Goal: Task Accomplishment & Management: Manage account settings

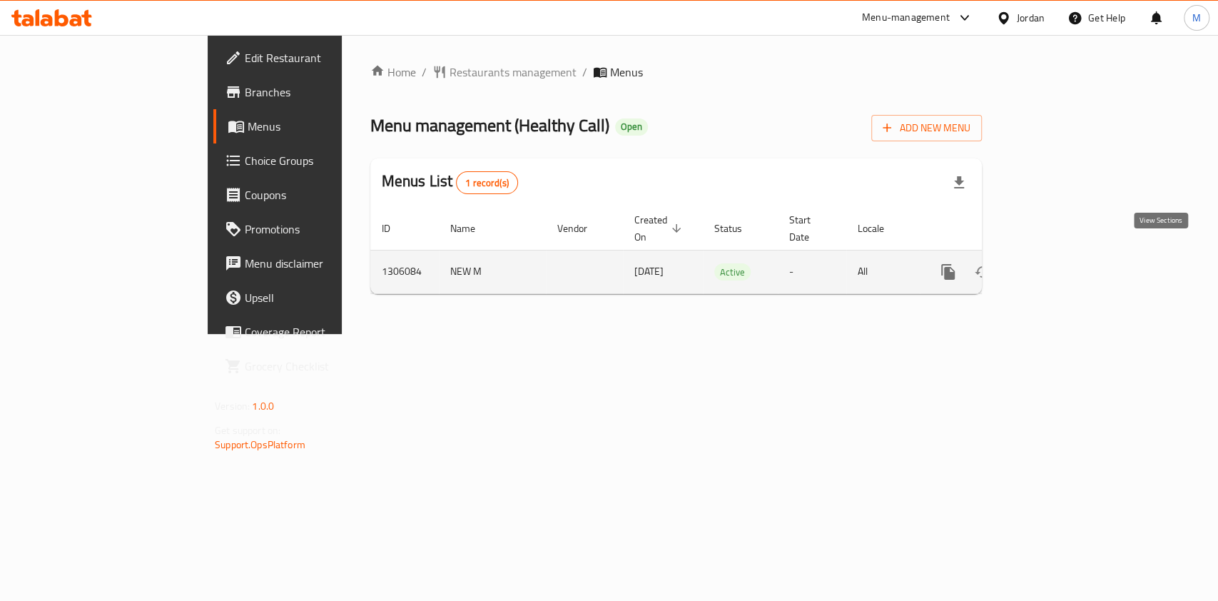
click at [1060, 263] on icon "enhanced table" at bounding box center [1051, 271] width 17 height 17
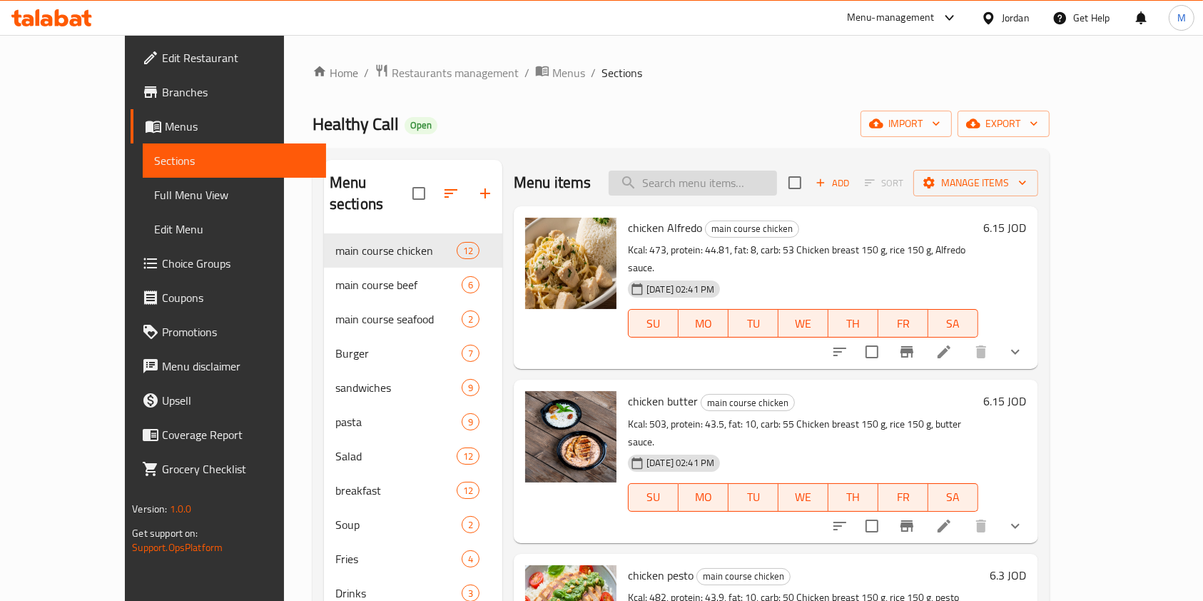
click at [674, 193] on input "search" at bounding box center [693, 183] width 168 height 25
type input "ح"
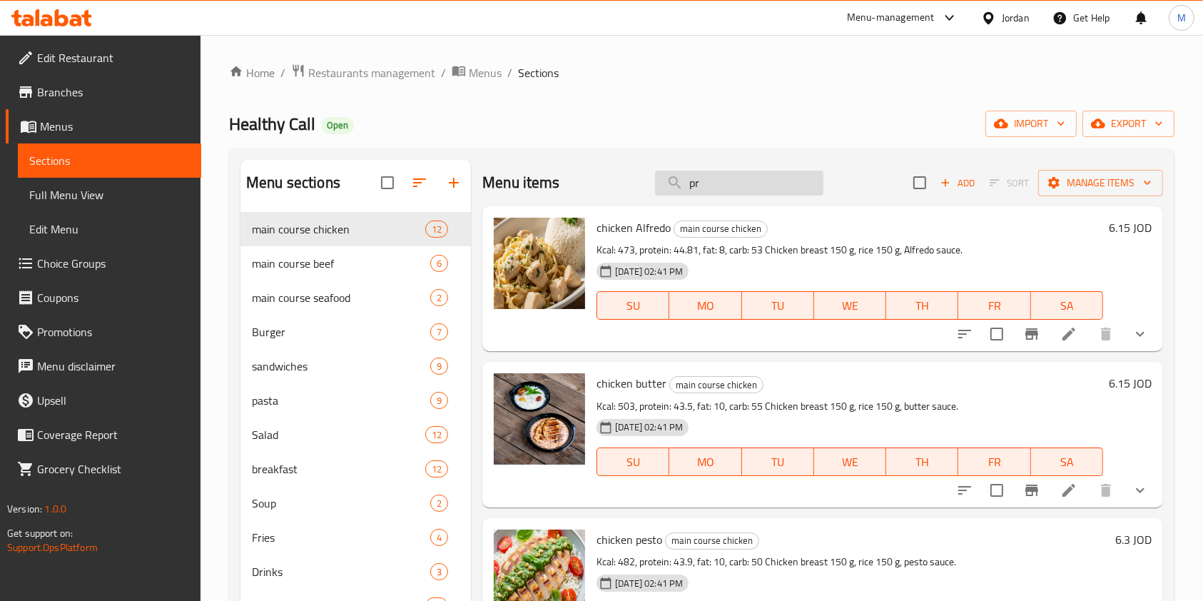
type input "p"
paste input "Provincial chicken"
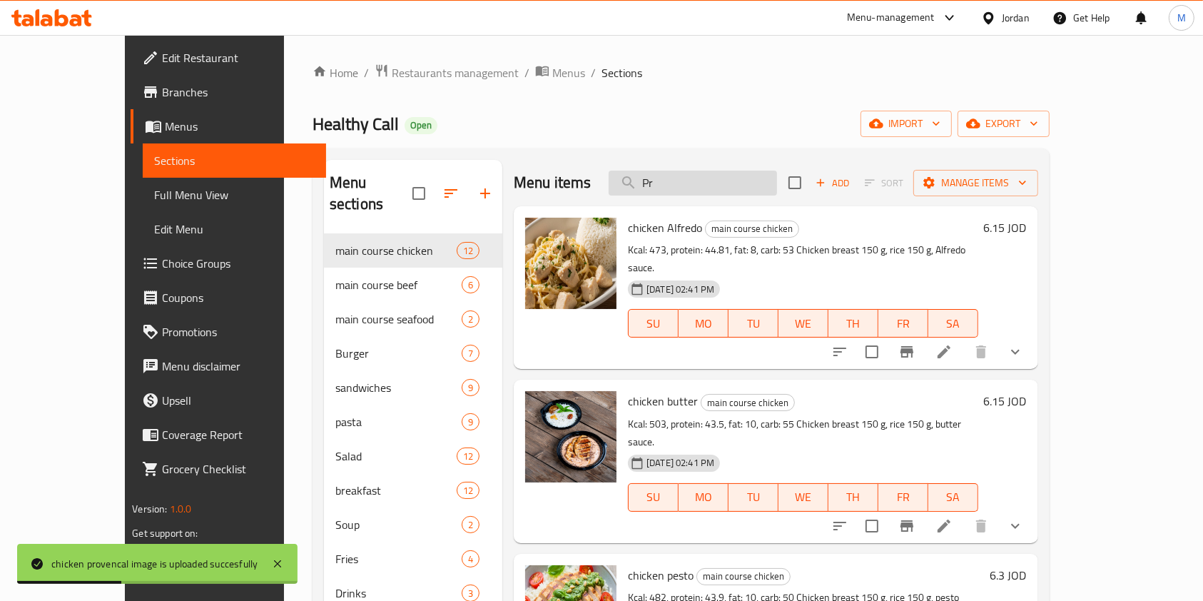
type input "P"
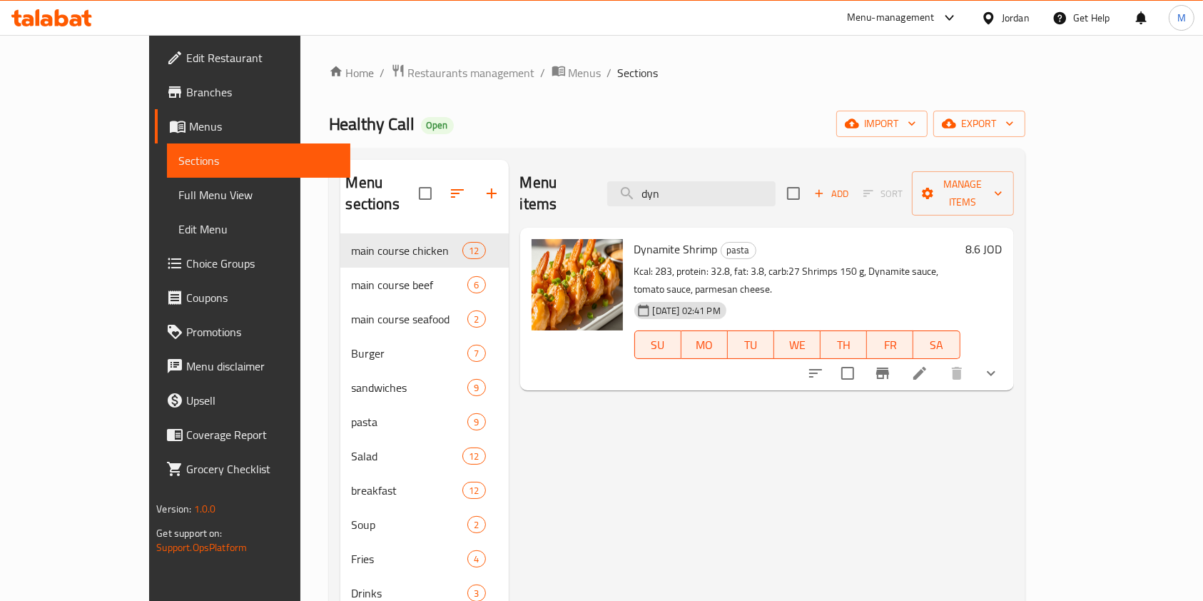
type input "dyn"
click at [940, 360] on li at bounding box center [920, 373] width 40 height 26
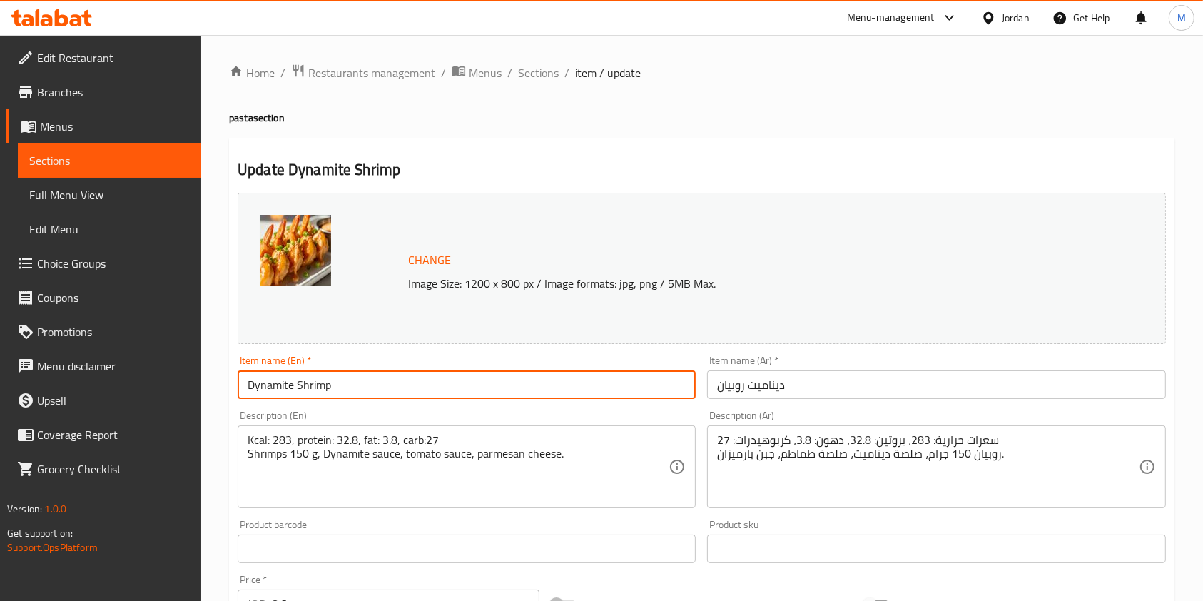
click at [454, 382] on input "Dynamite Shrimp" at bounding box center [467, 384] width 458 height 29
type input "Dynamite Shrimp Pasta"
click at [719, 385] on input "ديناميت روبيان" at bounding box center [936, 384] width 458 height 29
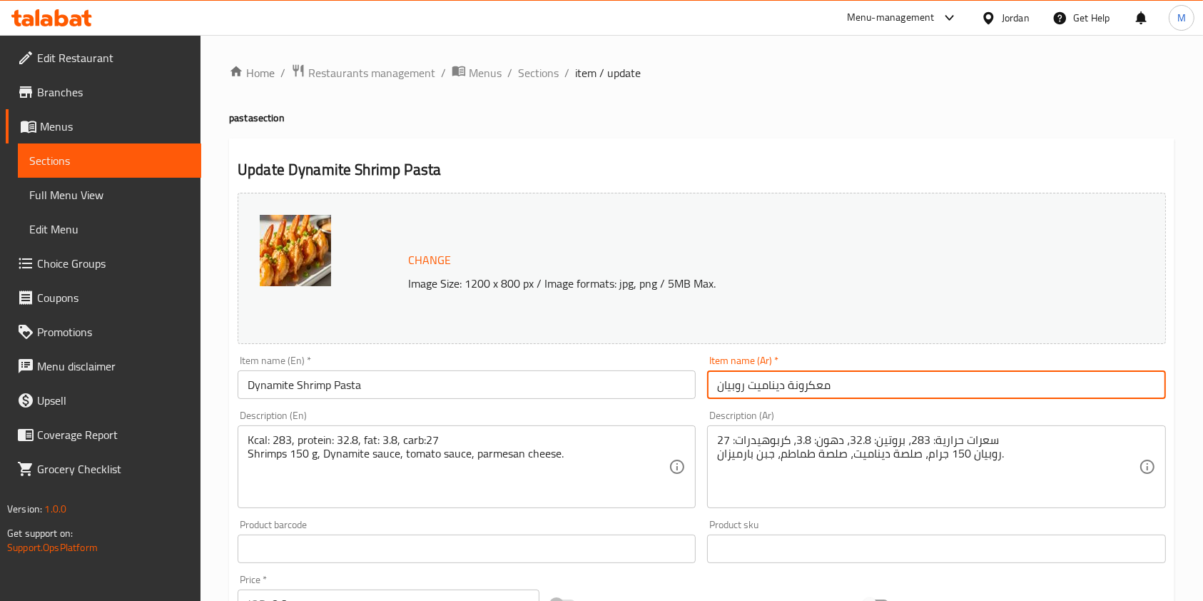
type input "معكرونة ديناميت روبيان"
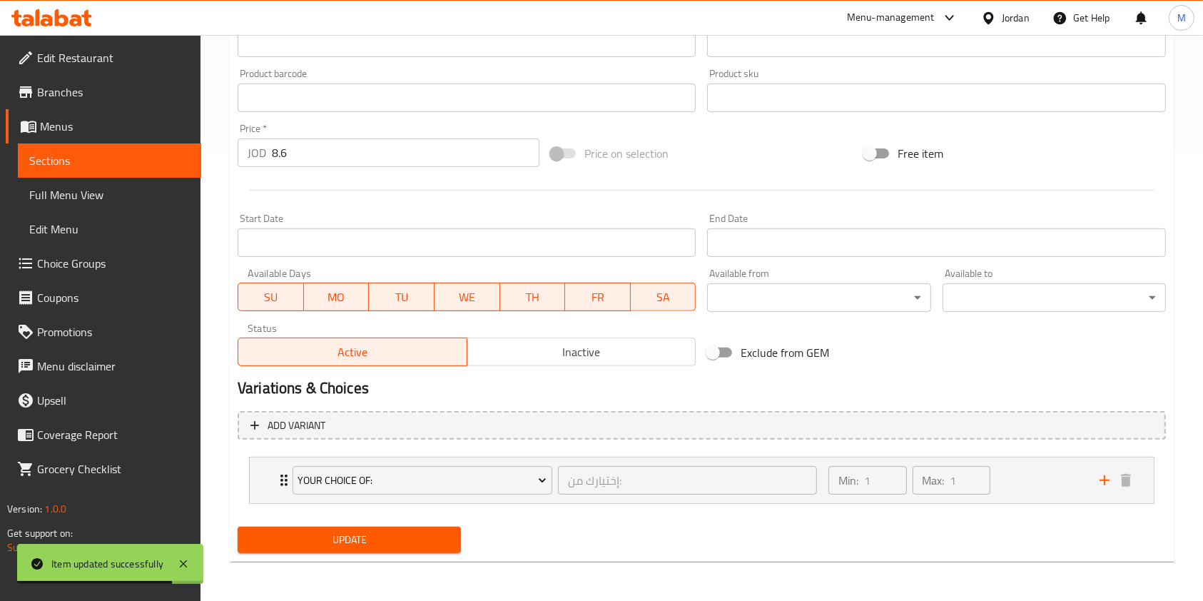
click at [351, 534] on span "Update" at bounding box center [349, 540] width 201 height 18
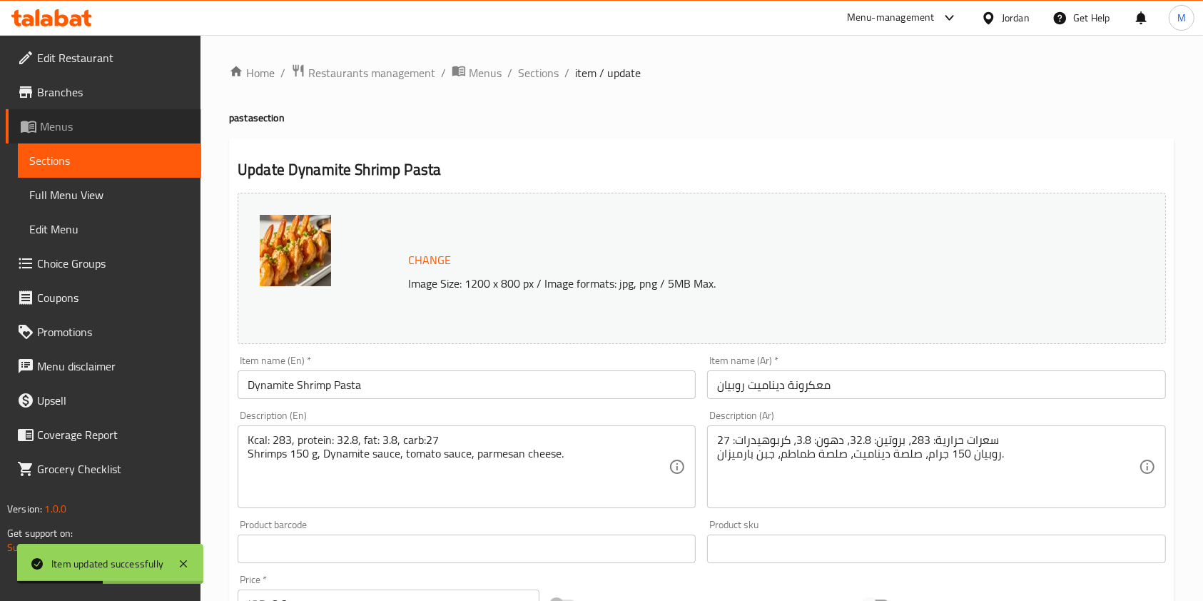
click at [49, 118] on span "Menus" at bounding box center [115, 126] width 150 height 17
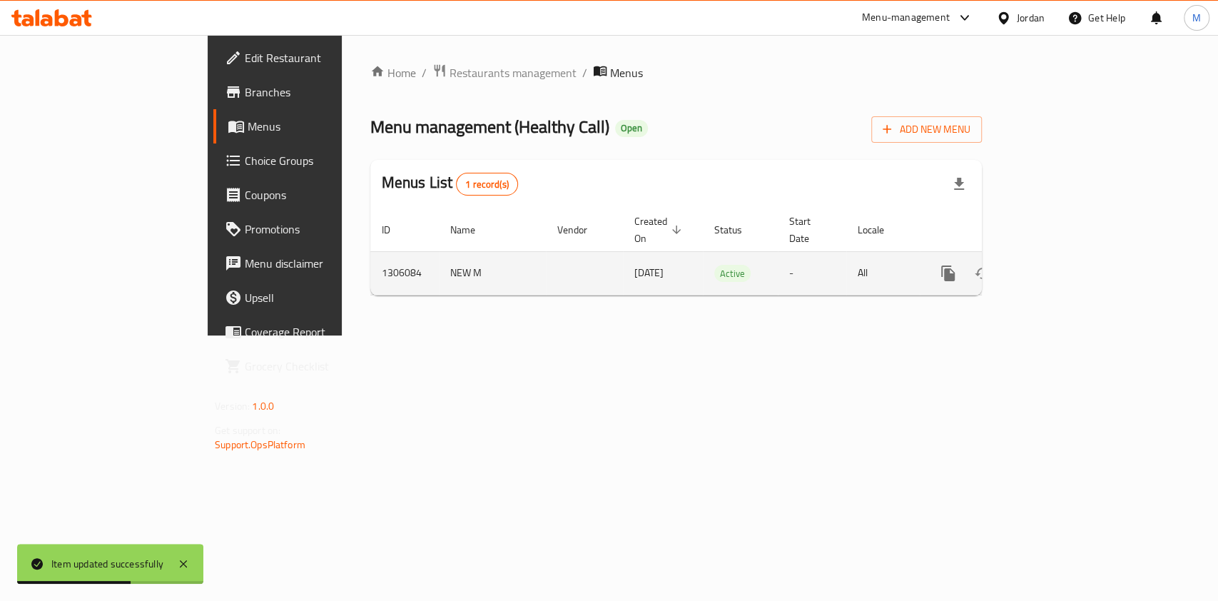
click at [1060, 265] on icon "enhanced table" at bounding box center [1051, 273] width 17 height 17
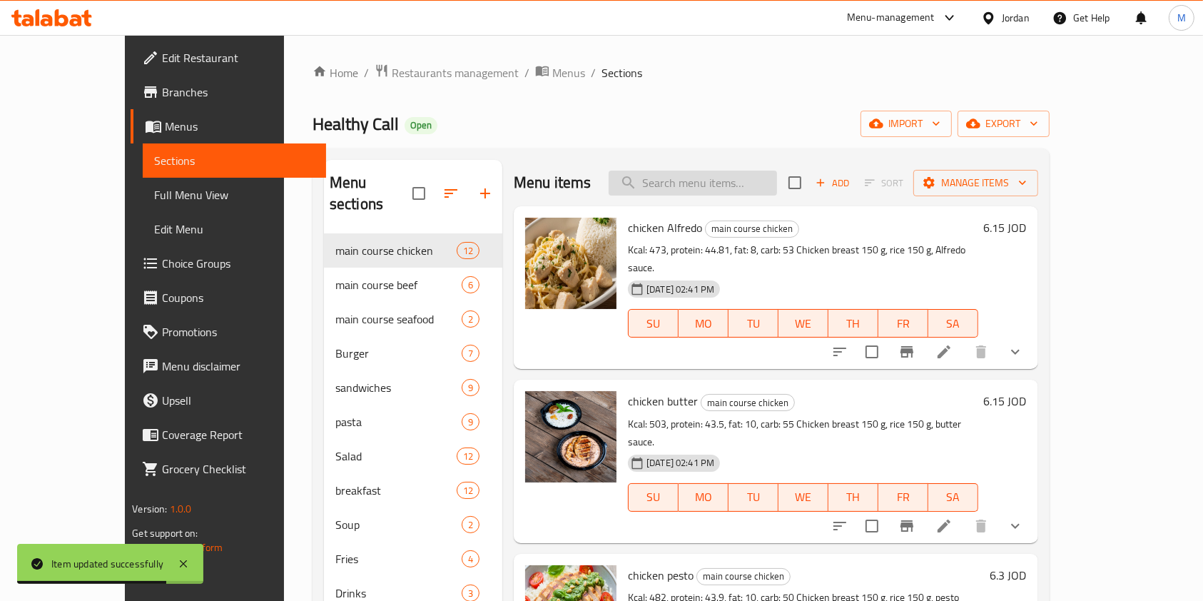
click at [701, 186] on input "search" at bounding box center [693, 183] width 168 height 25
type input "ح"
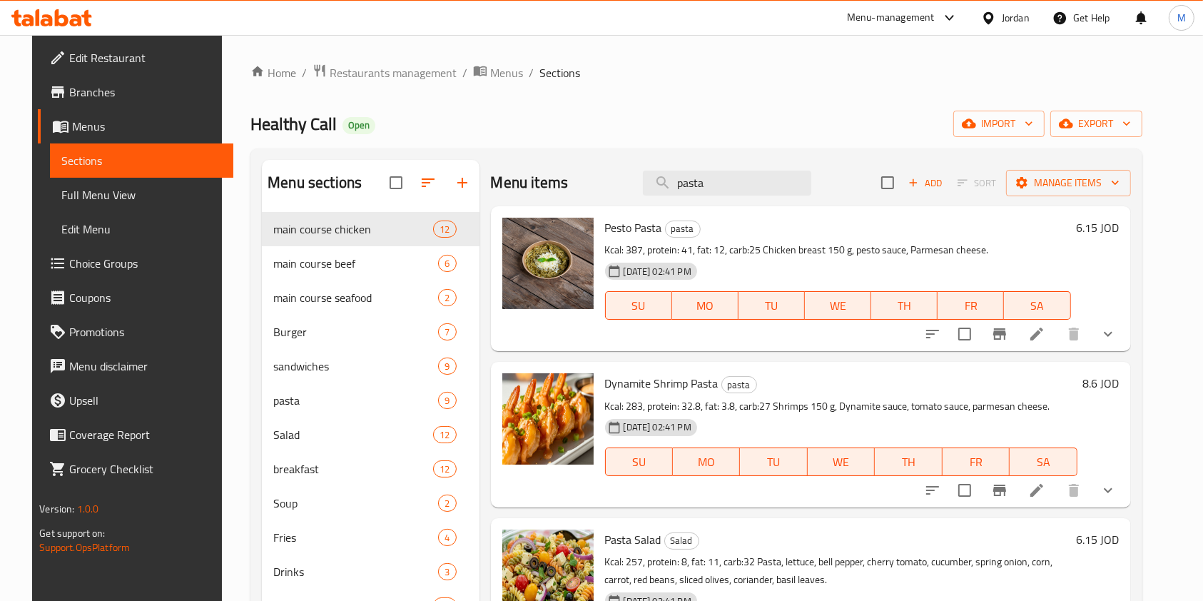
scroll to position [200, 0]
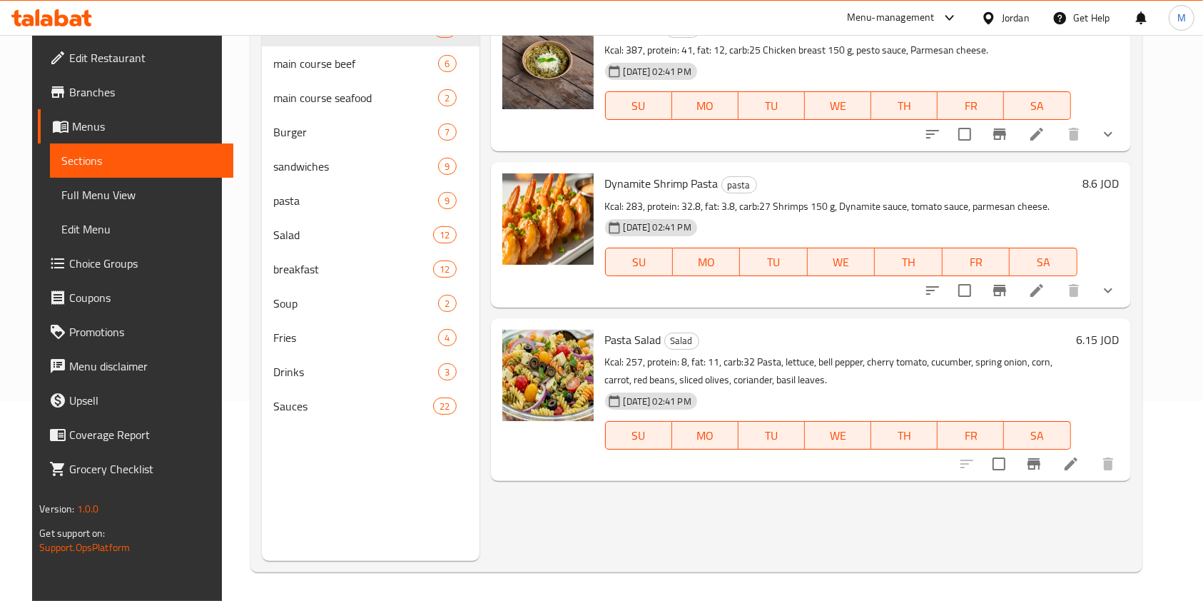
type input "pasta"
click at [1113, 290] on icon "show more" at bounding box center [1108, 290] width 9 height 5
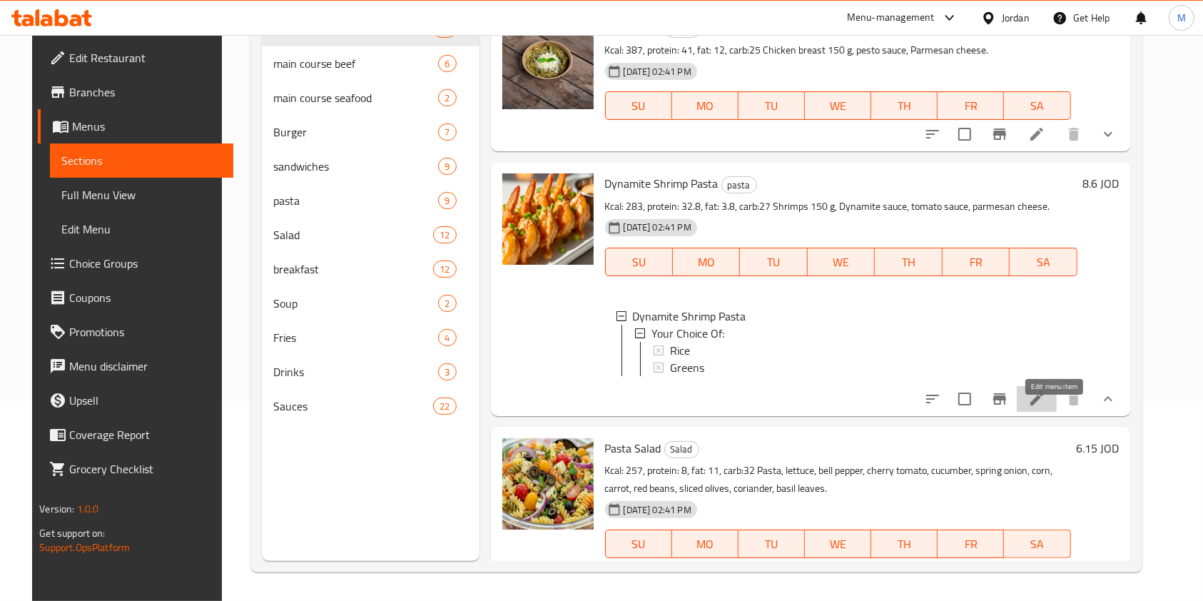
click at [1046, 408] on icon at bounding box center [1037, 398] width 17 height 17
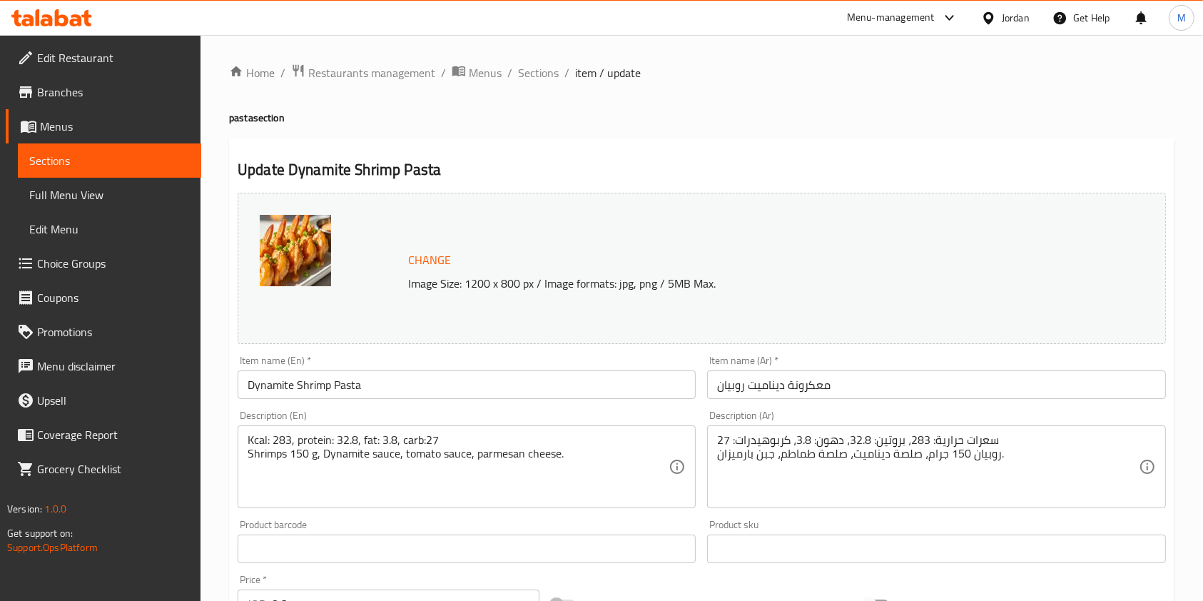
scroll to position [451, 0]
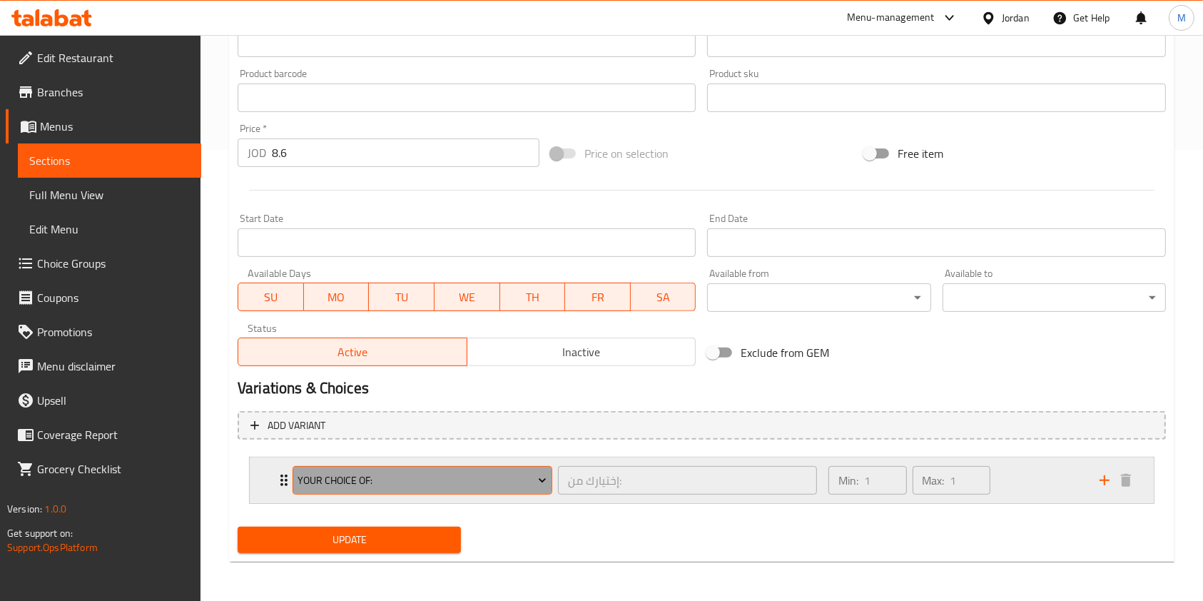
click at [452, 477] on span "Your Choice Of:" at bounding box center [422, 481] width 249 height 18
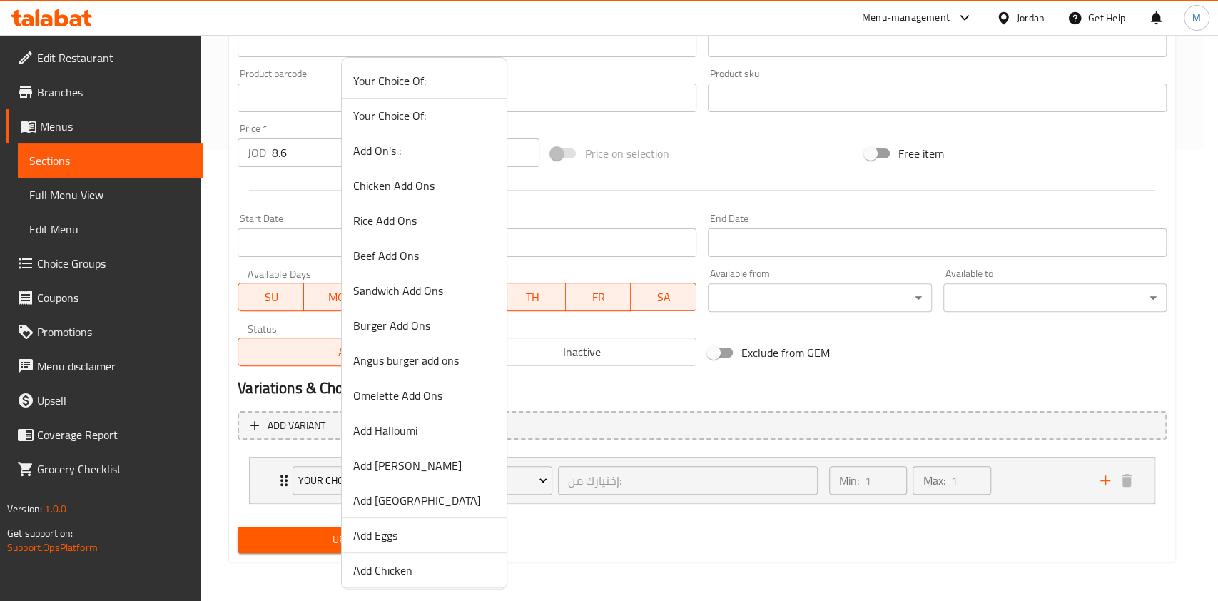
click at [423, 415] on li "Add Halloumi" at bounding box center [424, 430] width 165 height 35
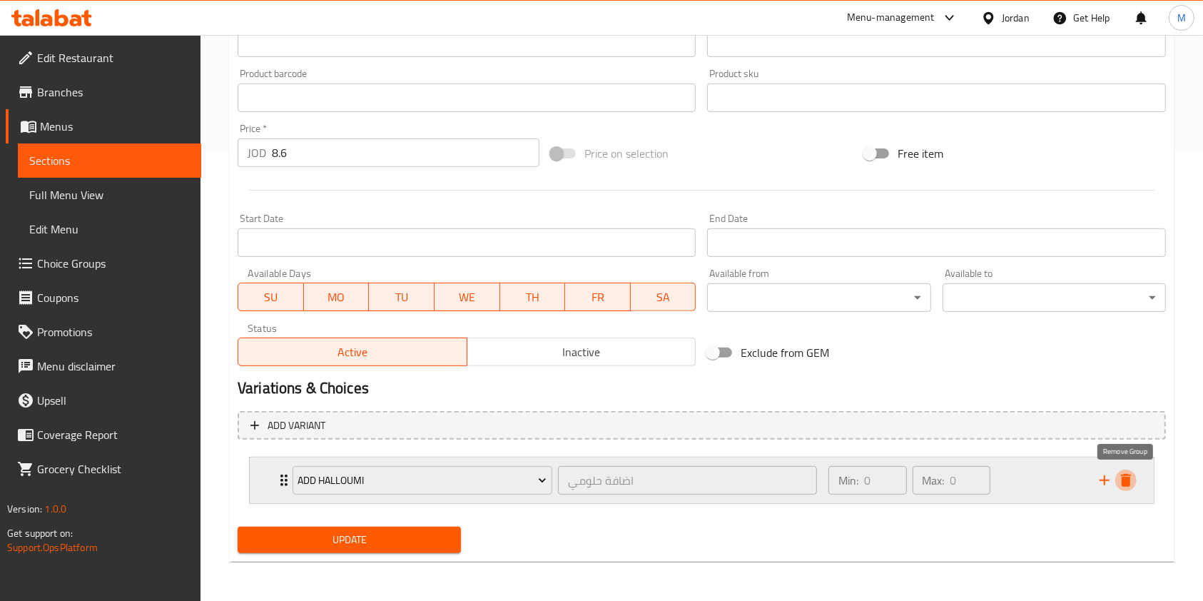
click at [1131, 480] on icon "delete" at bounding box center [1126, 480] width 17 height 17
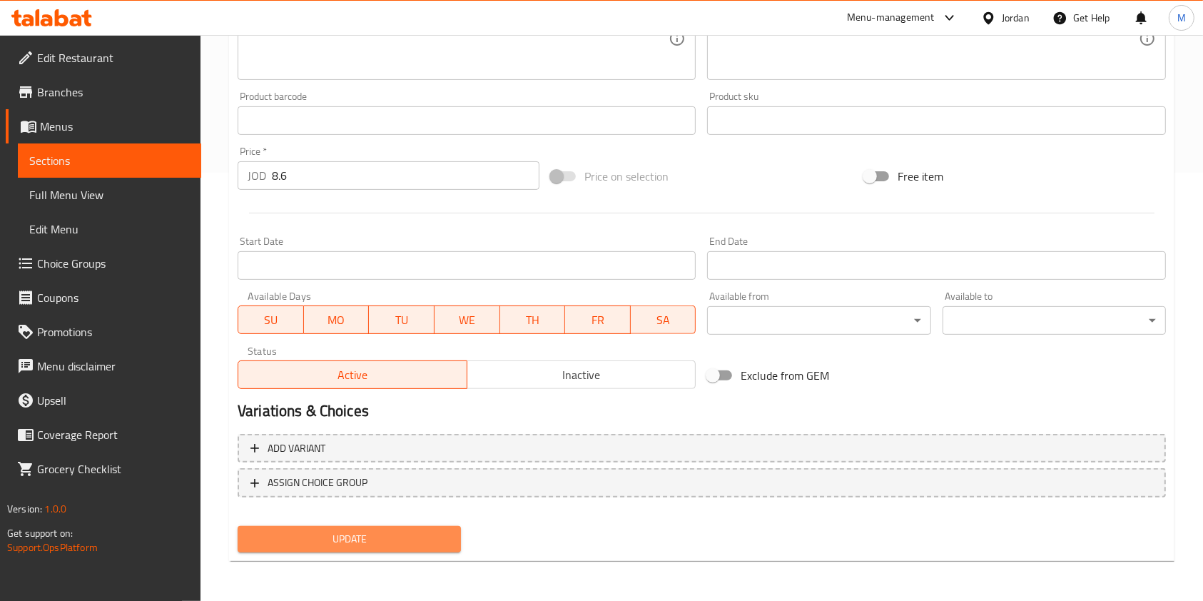
click at [351, 542] on span "Update" at bounding box center [349, 539] width 201 height 18
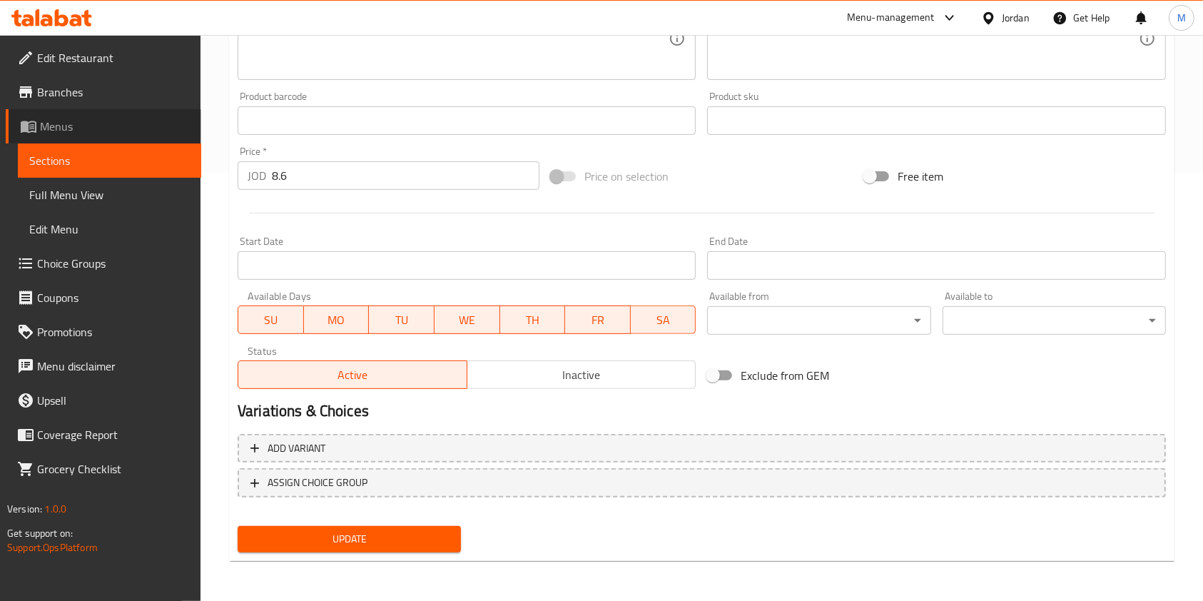
click at [76, 123] on span "Menus" at bounding box center [115, 126] width 150 height 17
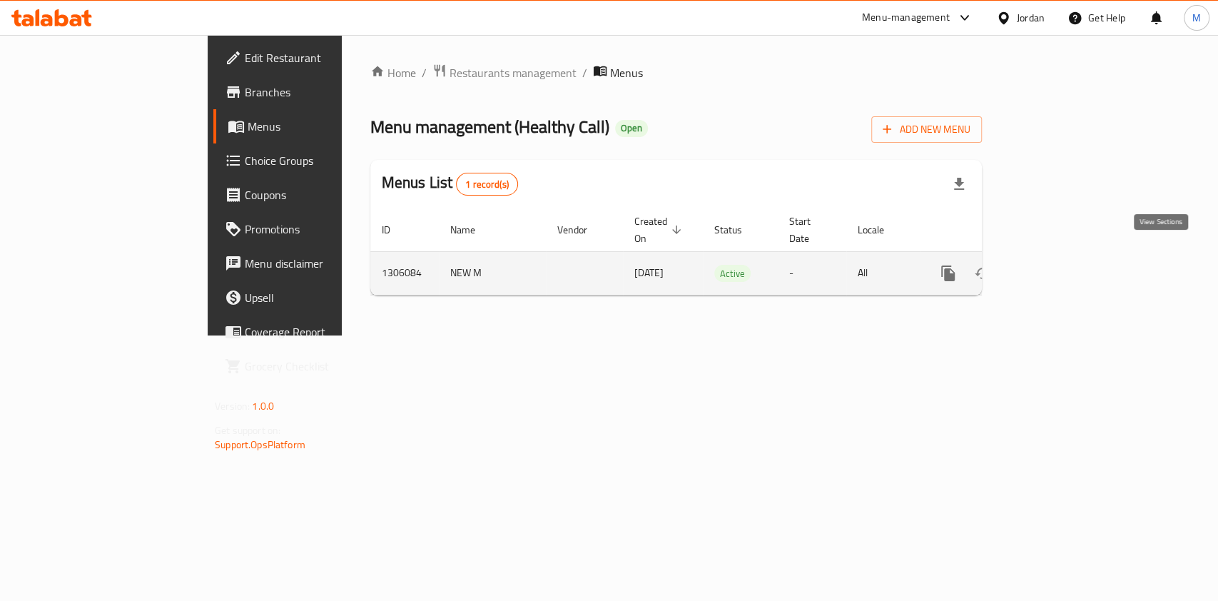
click at [1069, 267] on link "enhanced table" at bounding box center [1051, 273] width 34 height 34
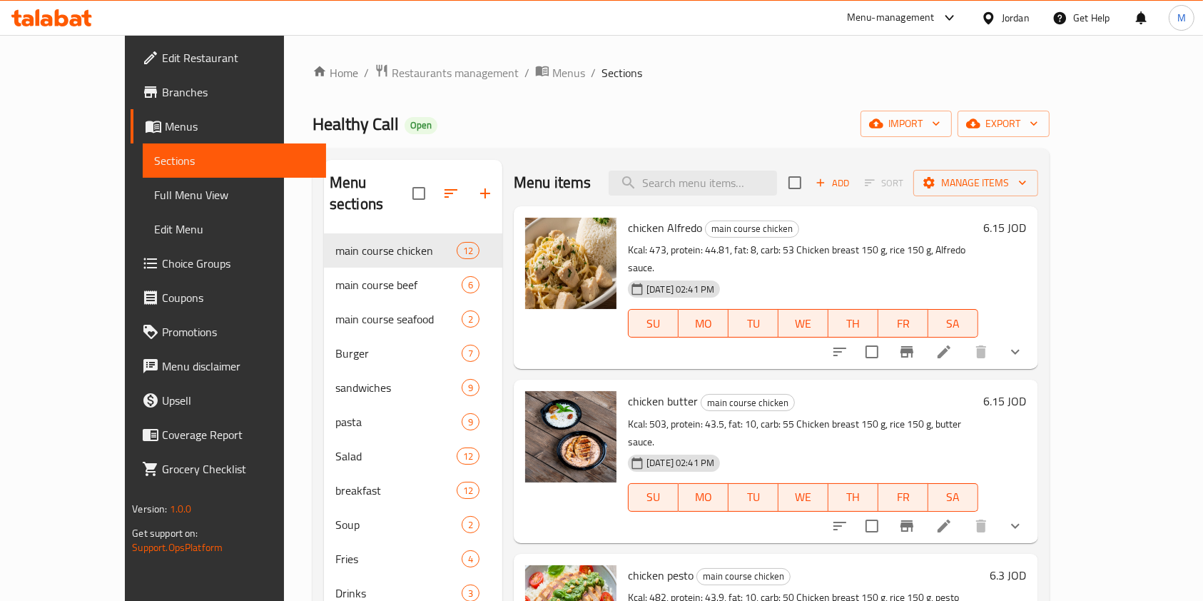
scroll to position [200, 0]
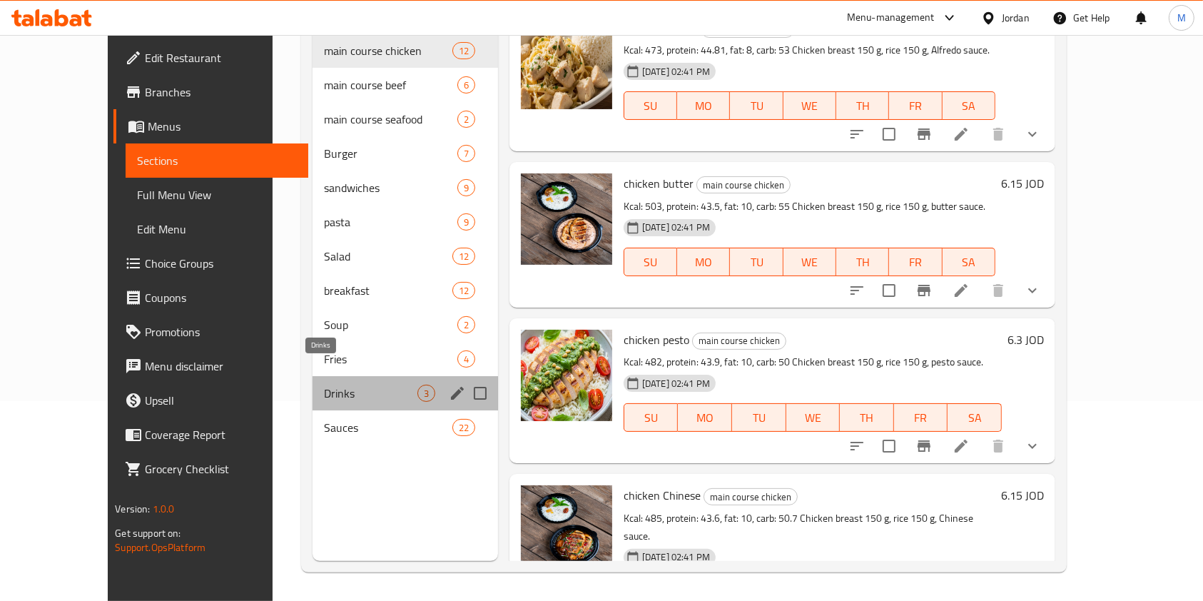
click at [324, 385] on span "Drinks" at bounding box center [371, 393] width 94 height 17
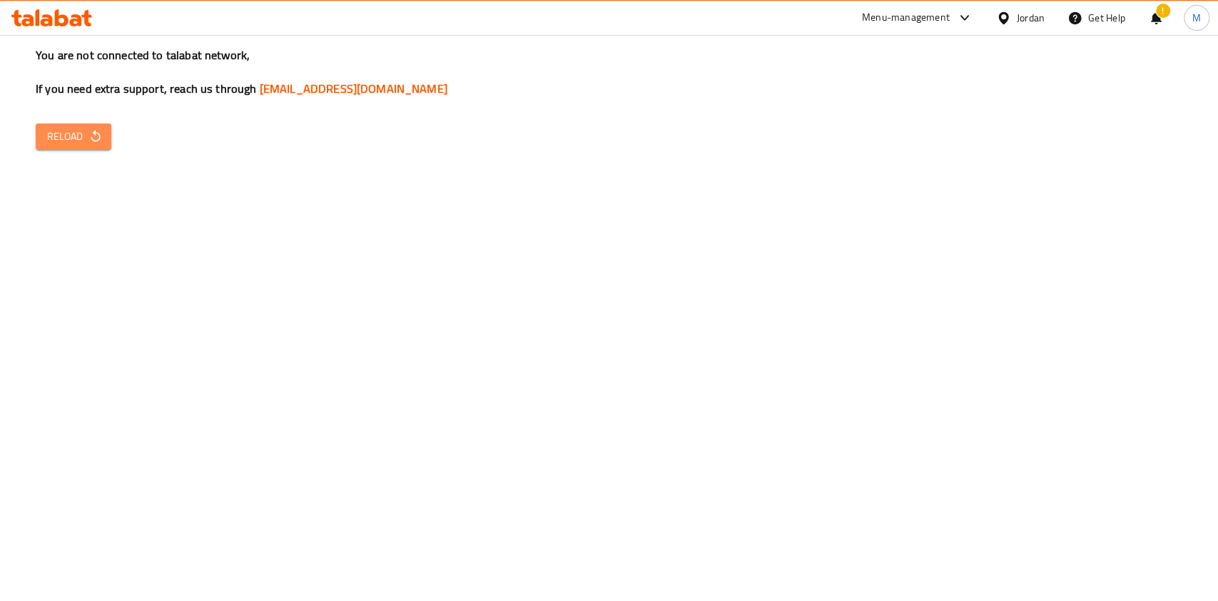
click at [100, 143] on icon "button" at bounding box center [96, 136] width 14 height 14
